Goal: Information Seeking & Learning: Learn about a topic

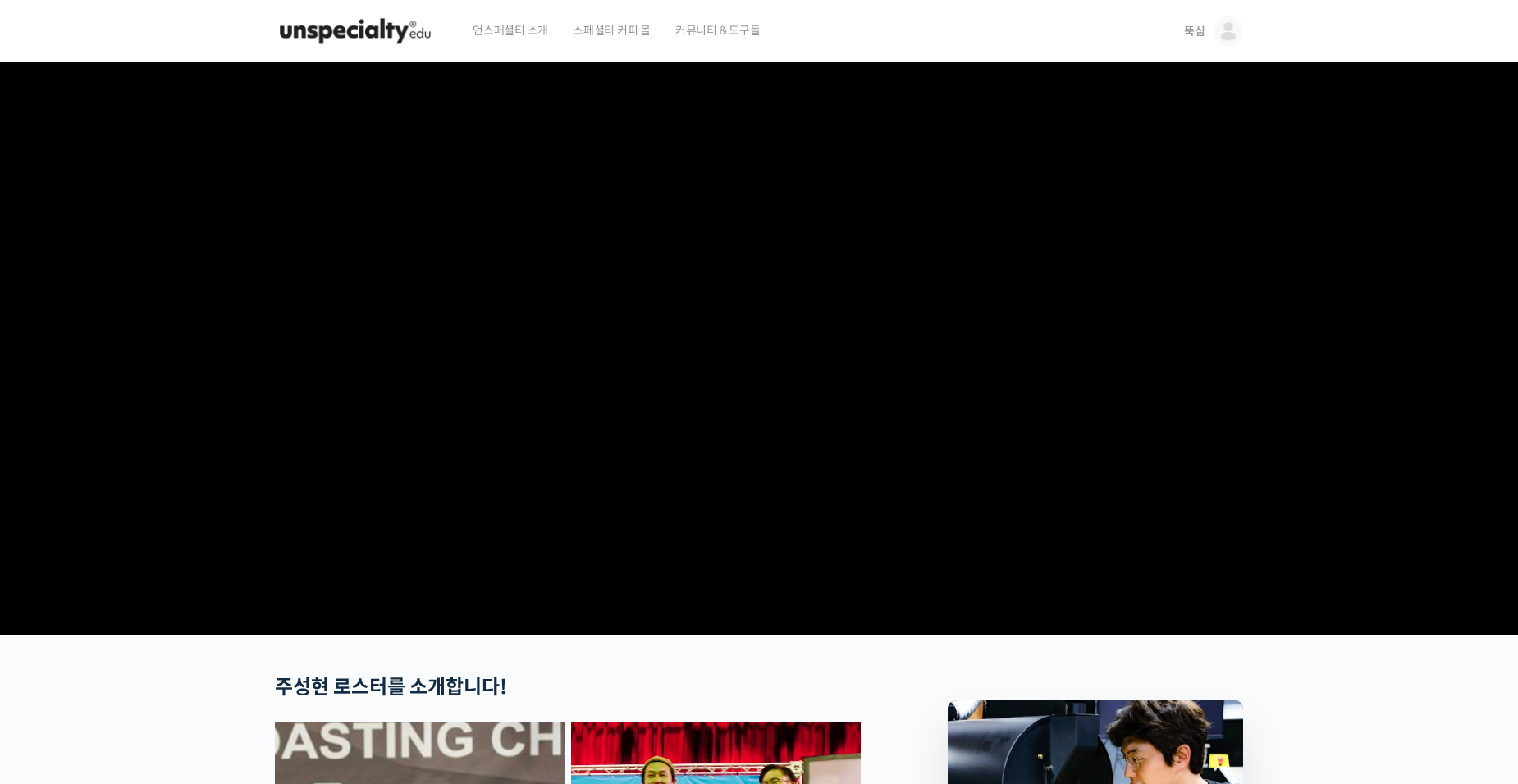
click at [1198, 34] on span "뚝심" at bounding box center [1195, 31] width 21 height 15
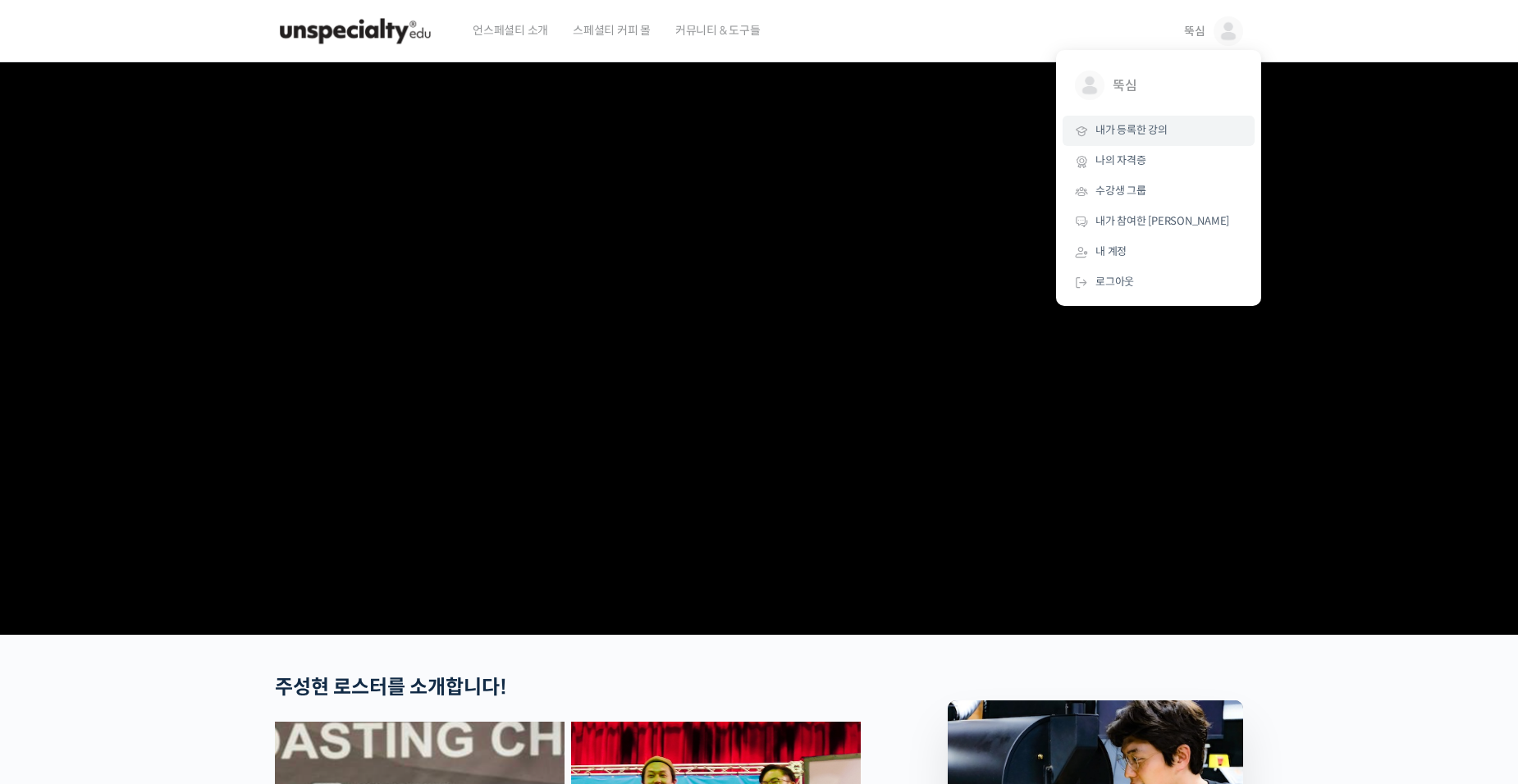
click at [1123, 129] on span "내가 등록한 강의" at bounding box center [1131, 130] width 72 height 14
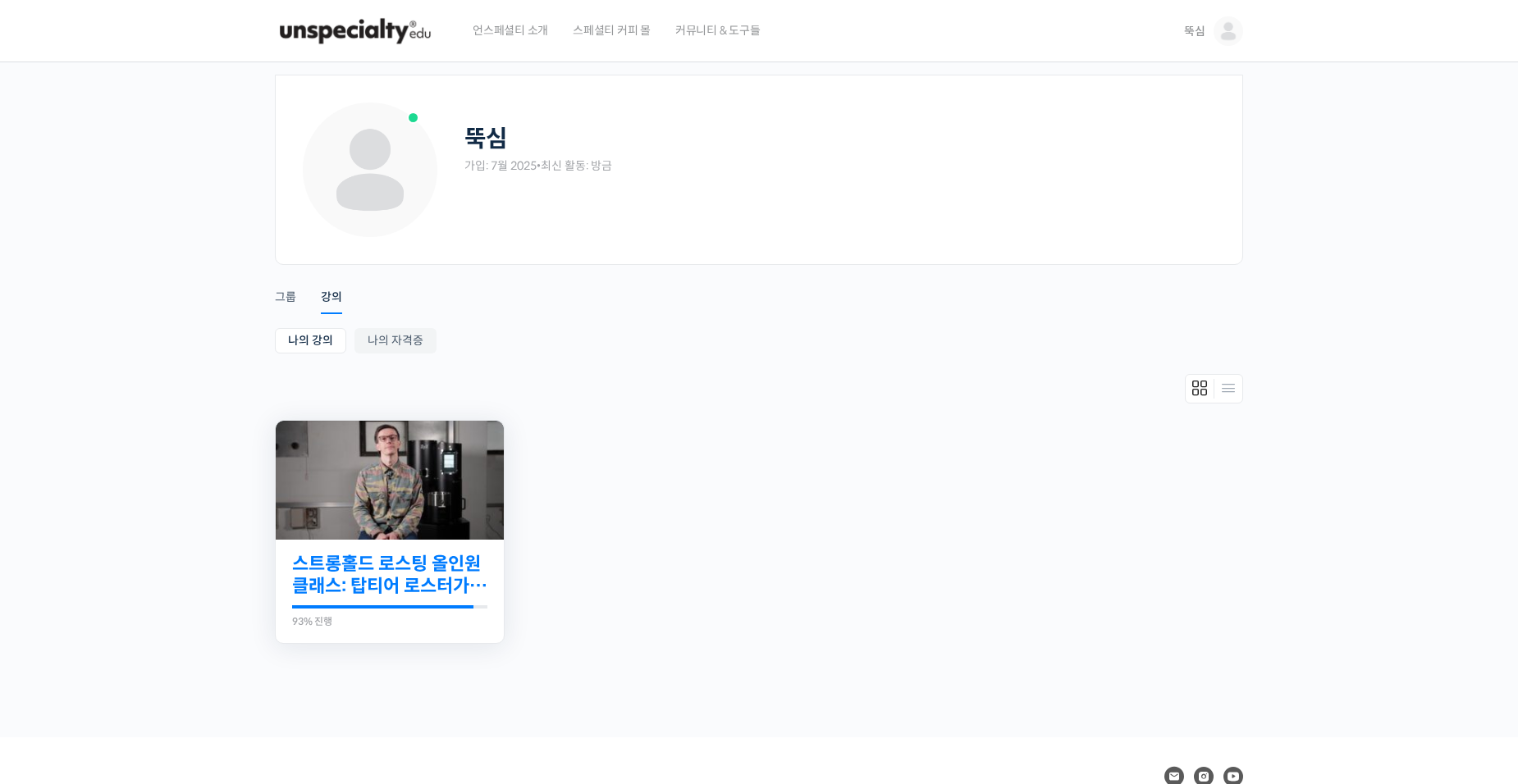
click at [386, 569] on link "스트롱홀드 로스팅 올인원 클래스: 탑티어 로스터가 알려주는 스트롱홀드 A to Z 가이드" at bounding box center [390, 575] width 196 height 45
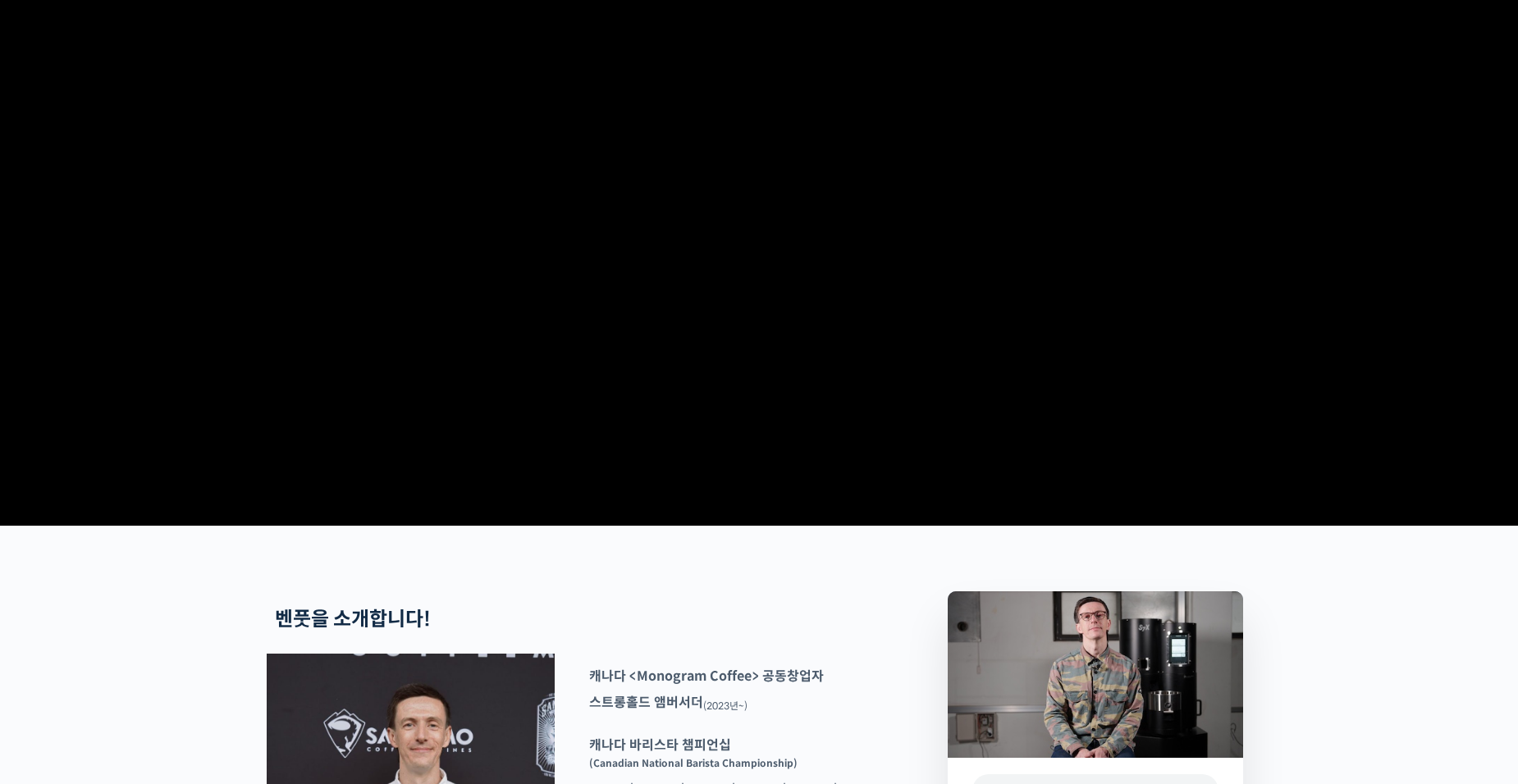
scroll to position [328, 0]
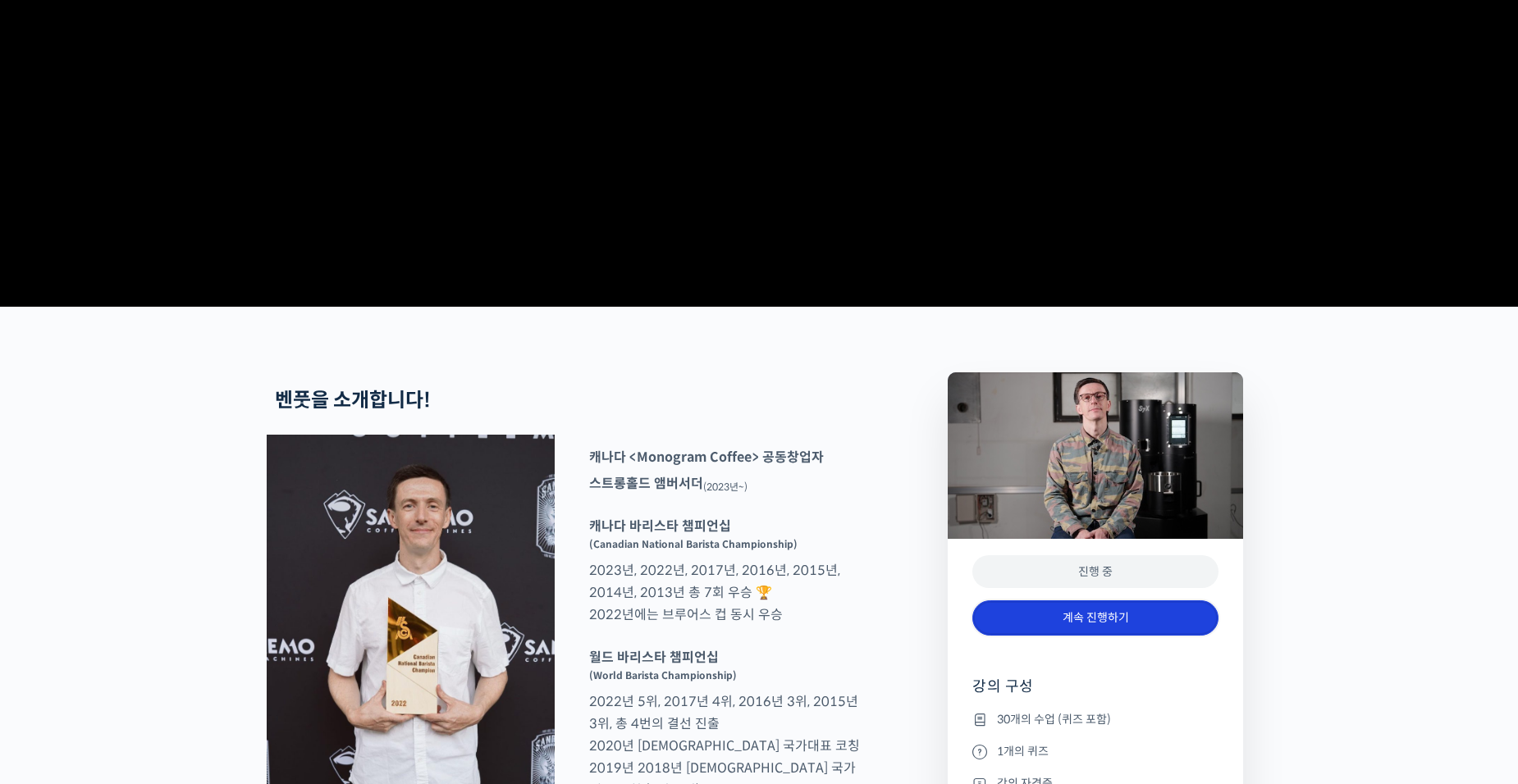
click at [1036, 636] on link "계속 진행하기" at bounding box center [1095, 618] width 246 height 35
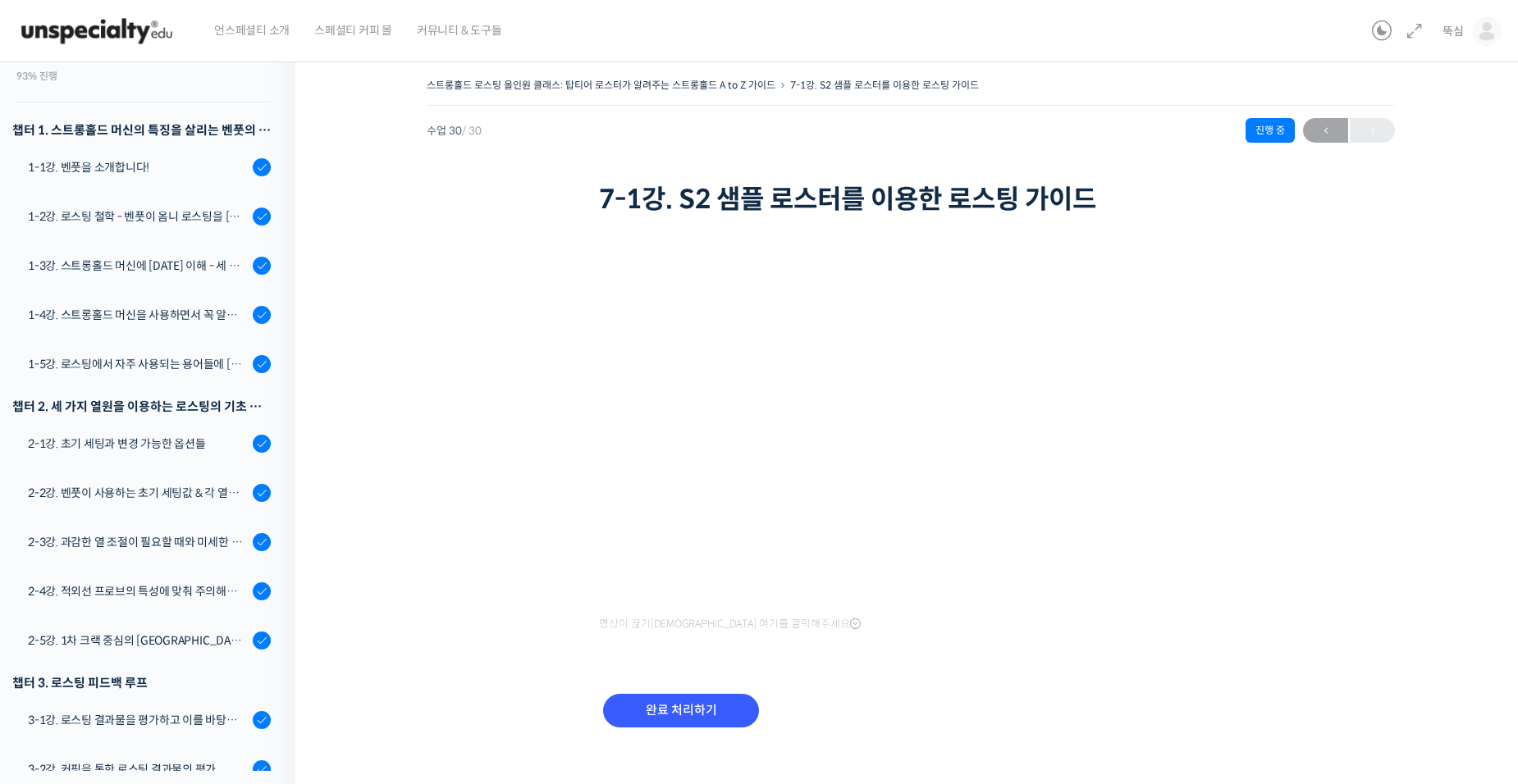
scroll to position [189, 0]
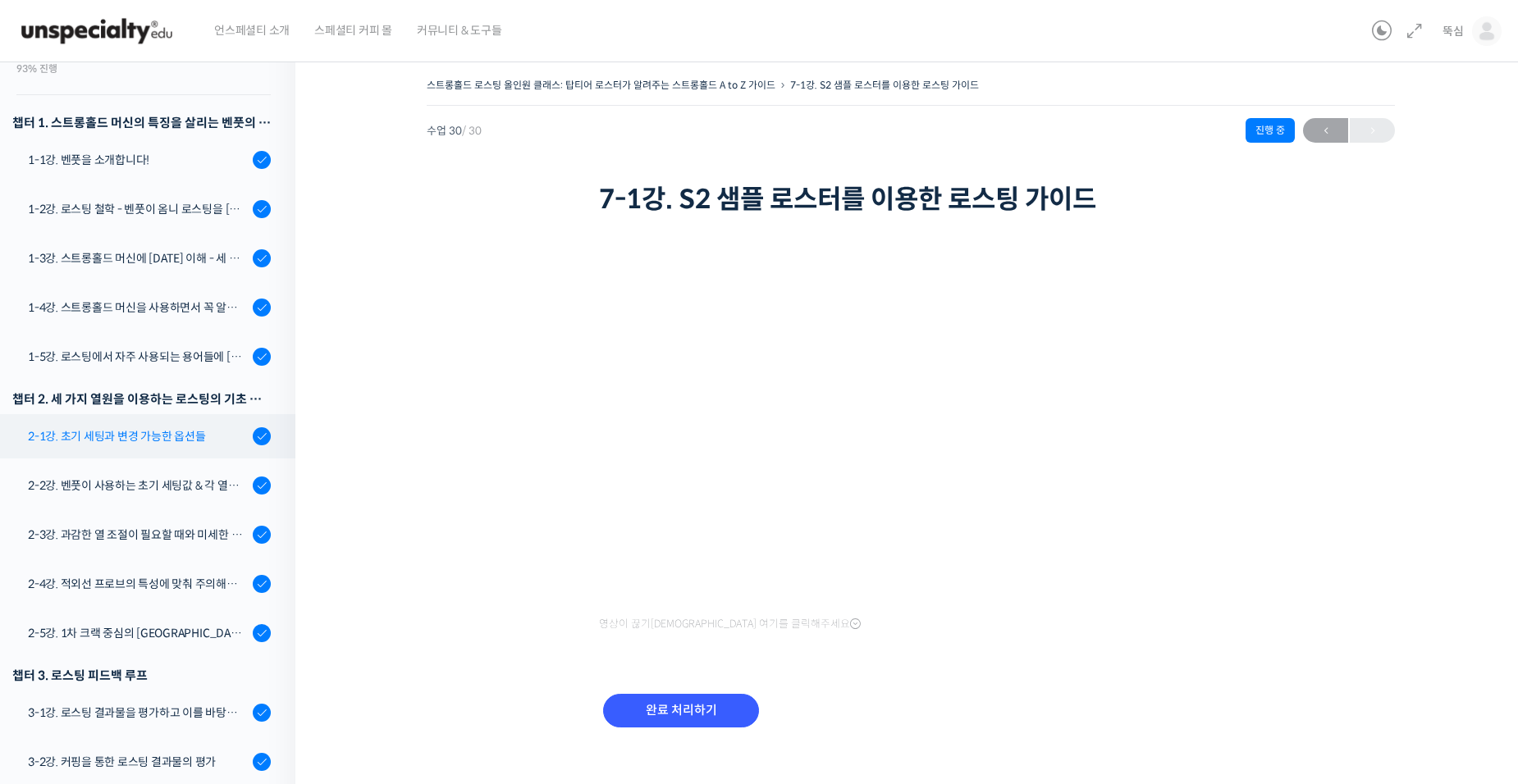
click at [138, 446] on link "2-1강. 초기 세팅과 변경 가능한 옵션들" at bounding box center [144, 436] width 304 height 45
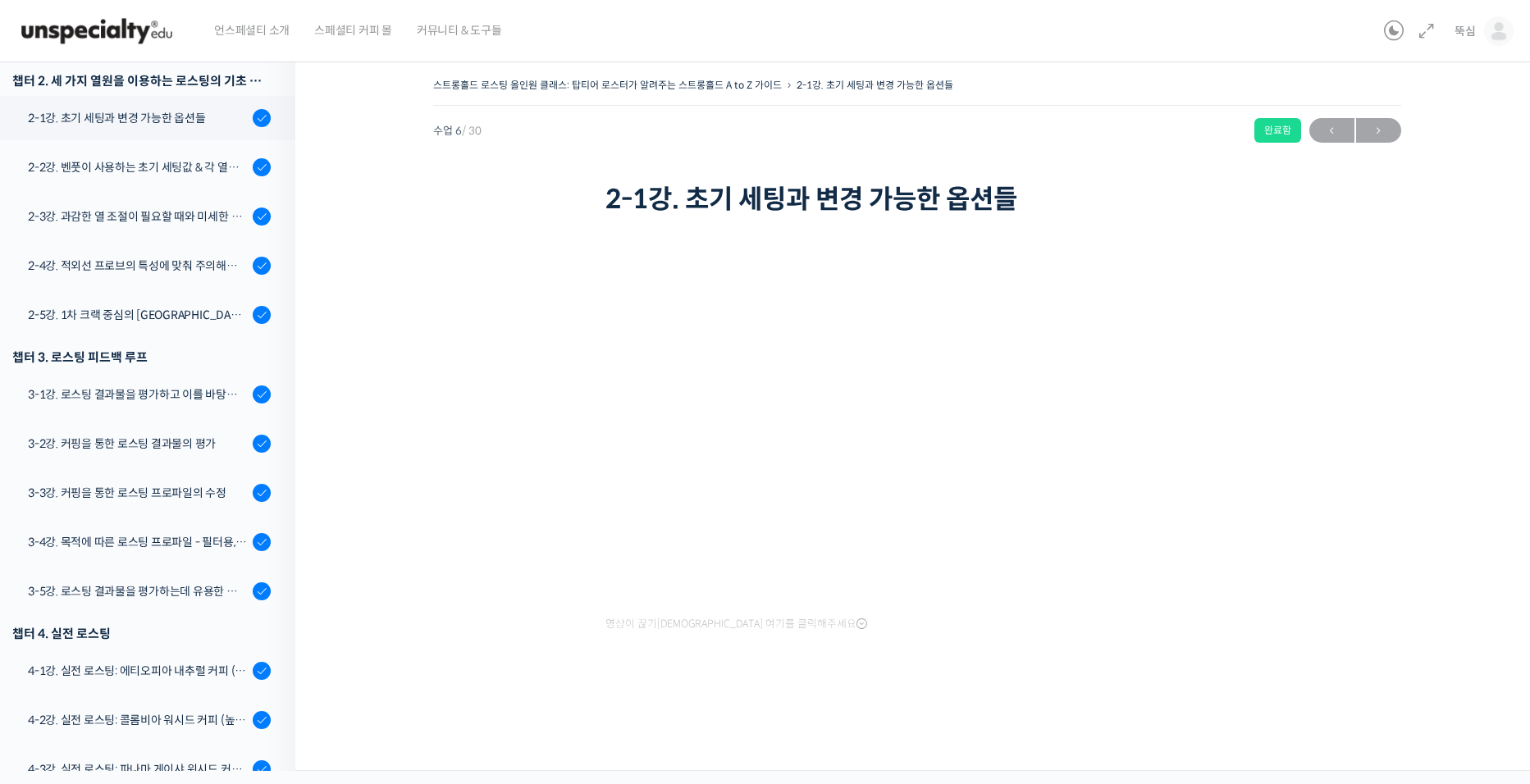
scroll to position [511, 0]
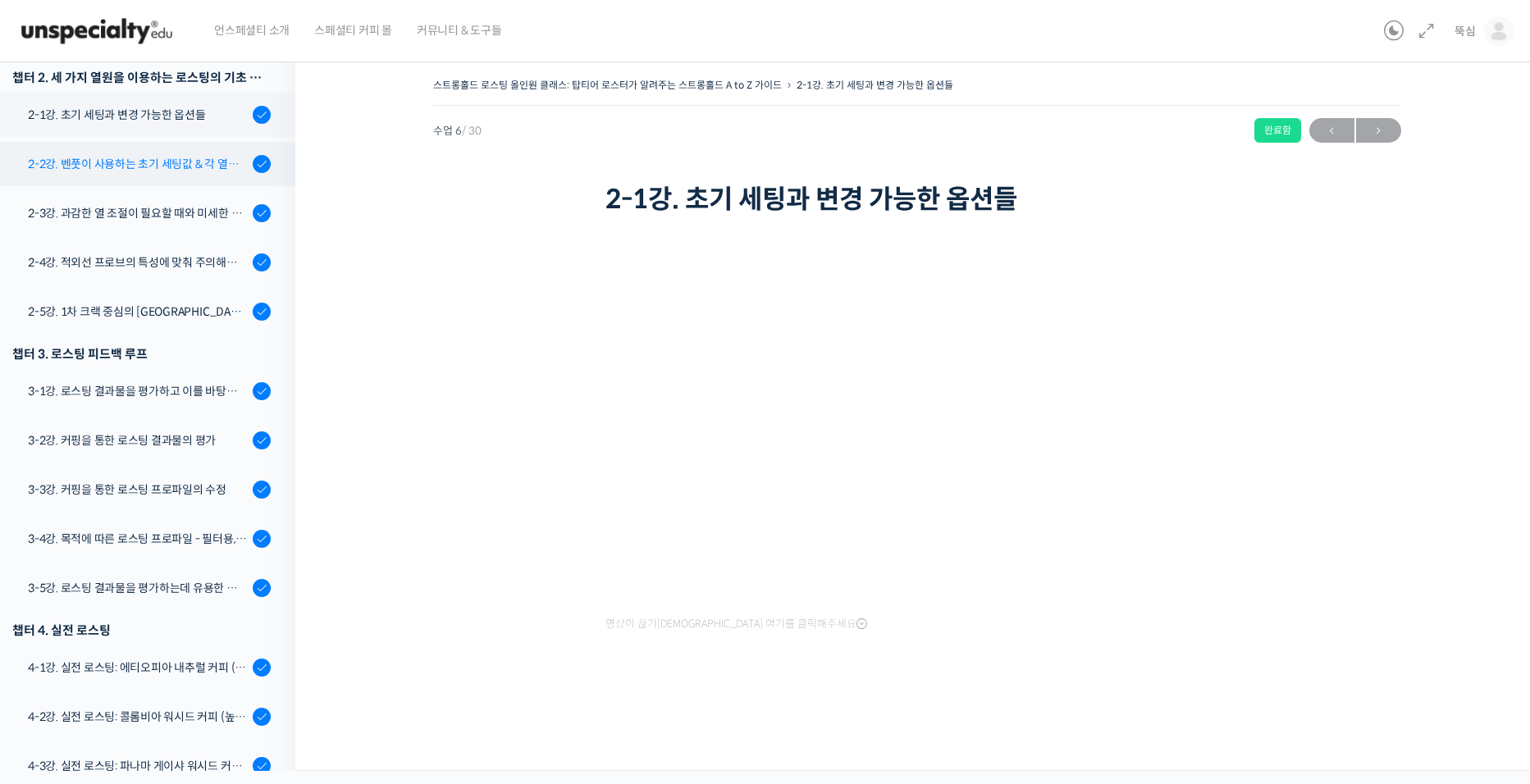
click at [78, 169] on div "2-2강. 벤풋이 사용하는 초기 세팅값 & 각 열원이 하는 역할" at bounding box center [138, 164] width 220 height 18
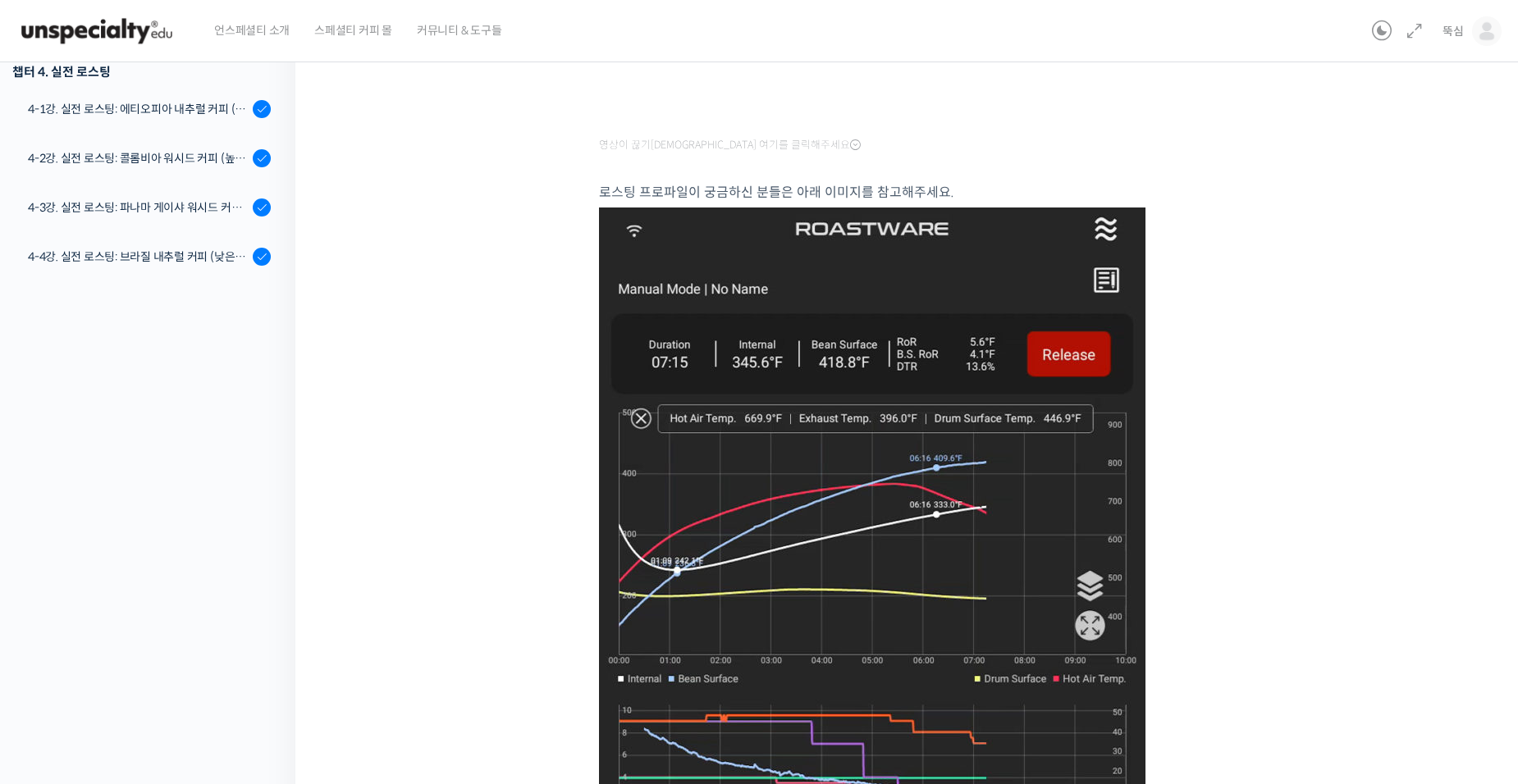
scroll to position [246, 0]
